Goal: Navigation & Orientation: Understand site structure

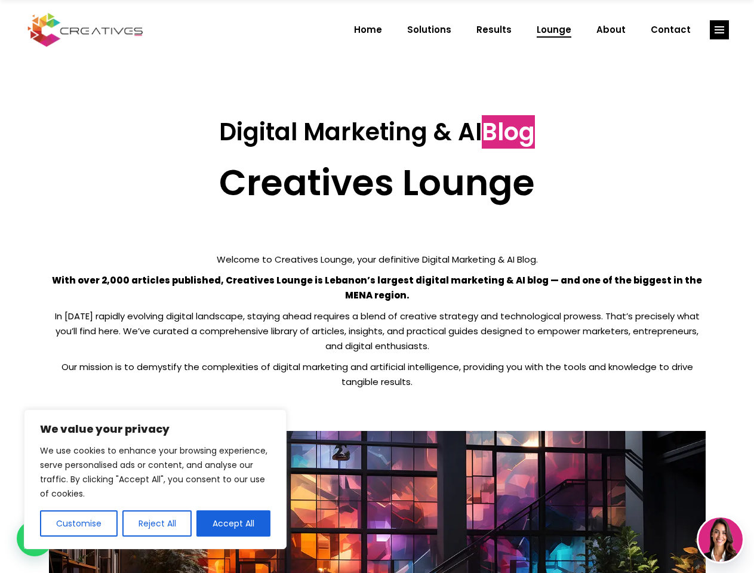
click at [377, 286] on p "With over 2,000 articles published, Creatives Lounge is Lebanon’s largest digit…" at bounding box center [377, 288] width 656 height 30
click at [78, 523] on button "Customise" at bounding box center [79, 523] width 78 height 26
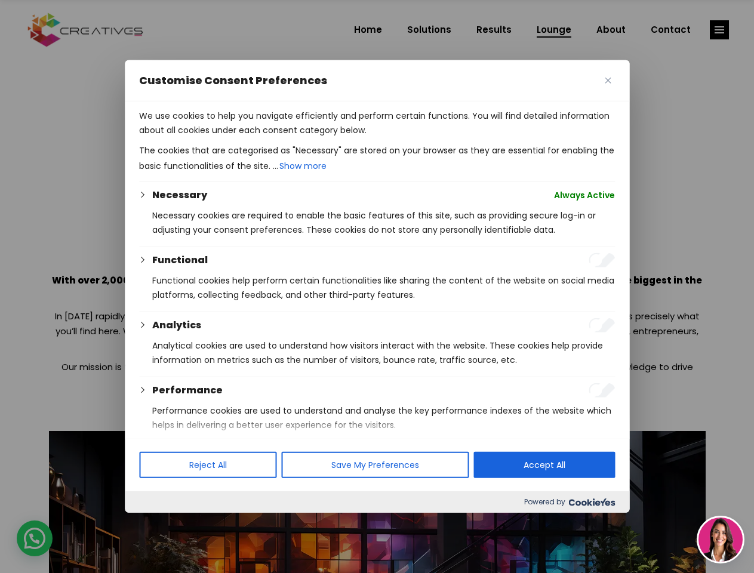
click at [156, 523] on div at bounding box center [377, 286] width 754 height 573
click at [233, 137] on p "We use cookies to help you navigate efficiently and perform certain functions. …" at bounding box center [377, 123] width 476 height 29
click at [719, 30] on div at bounding box center [377, 286] width 754 height 573
click at [720, 539] on img at bounding box center [720, 539] width 44 height 44
